Goal: Check status: Check status

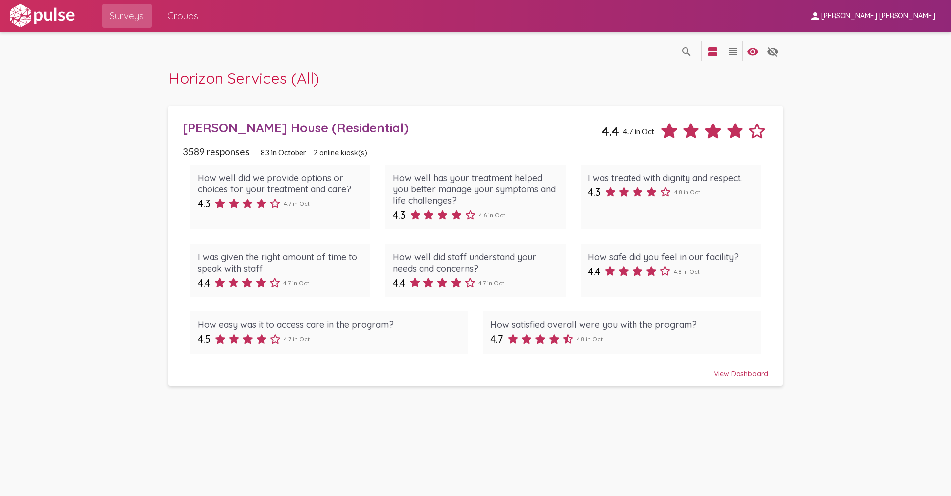
click at [744, 376] on div "View Dashboard" at bounding box center [476, 369] width 586 height 18
